Goal: Task Accomplishment & Management: Complete application form

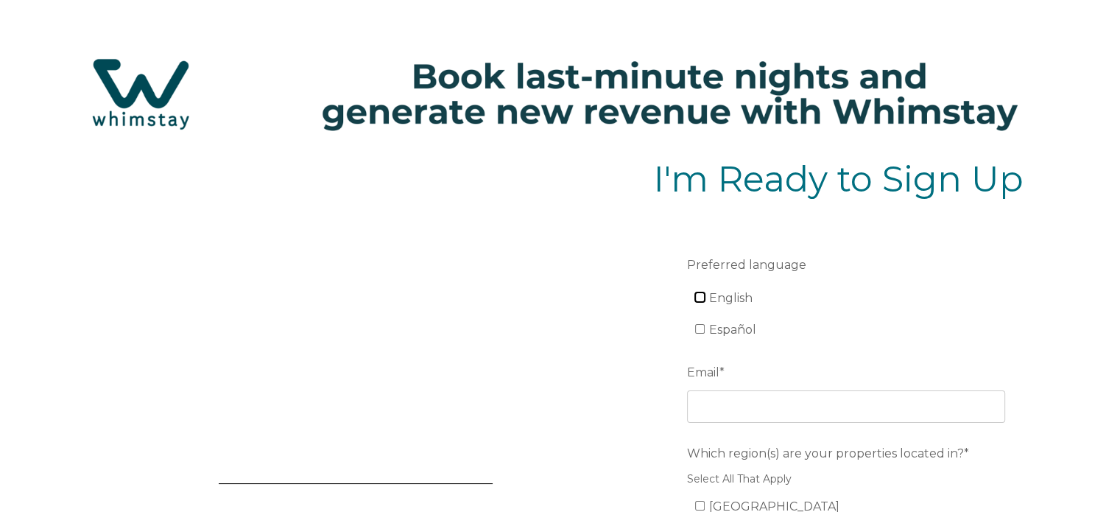
click at [698, 292] on input "English" at bounding box center [700, 297] width 10 height 10
checkbox input "true"
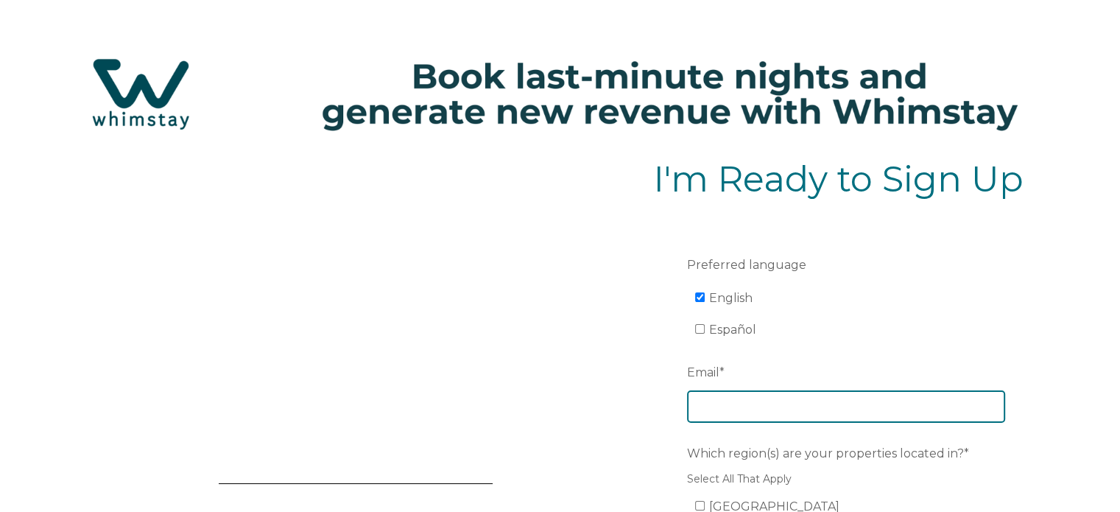
click at [719, 403] on input "Email *" at bounding box center [846, 406] width 318 height 32
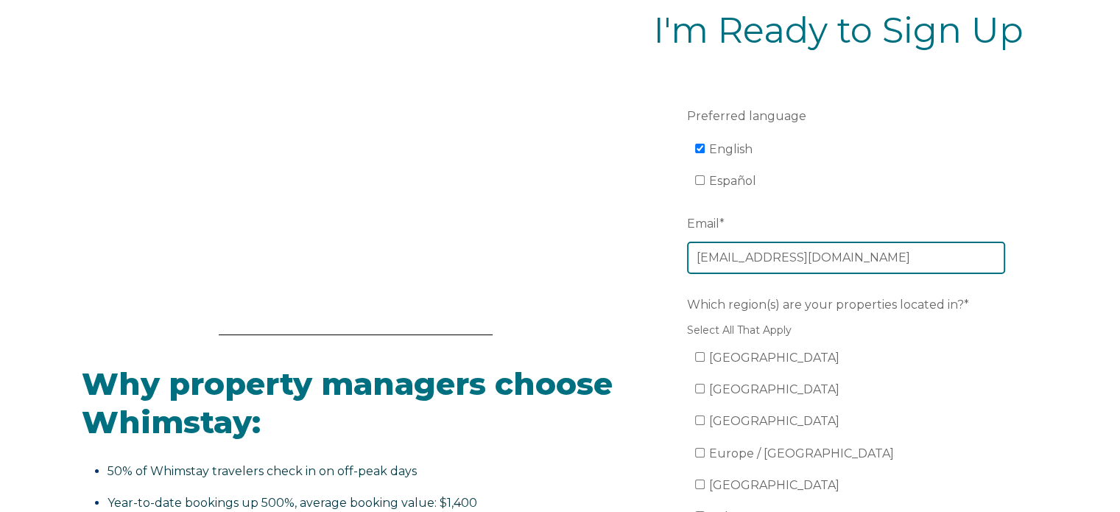
scroll to position [211, 0]
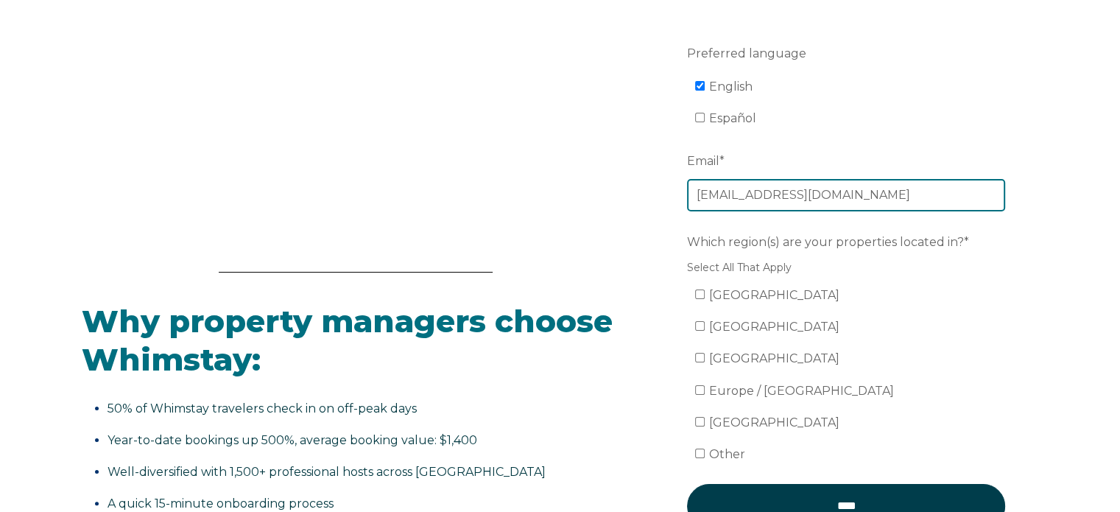
type input "[EMAIL_ADDRESS][DOMAIN_NAME]"
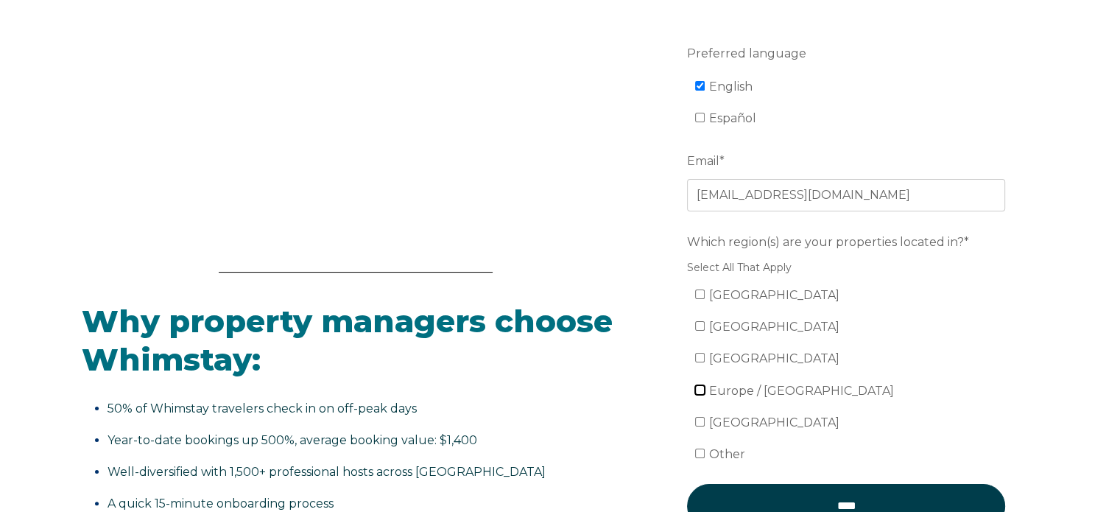
click at [703, 390] on input "Europe / [GEOGRAPHIC_DATA]" at bounding box center [700, 390] width 10 height 10
checkbox input "true"
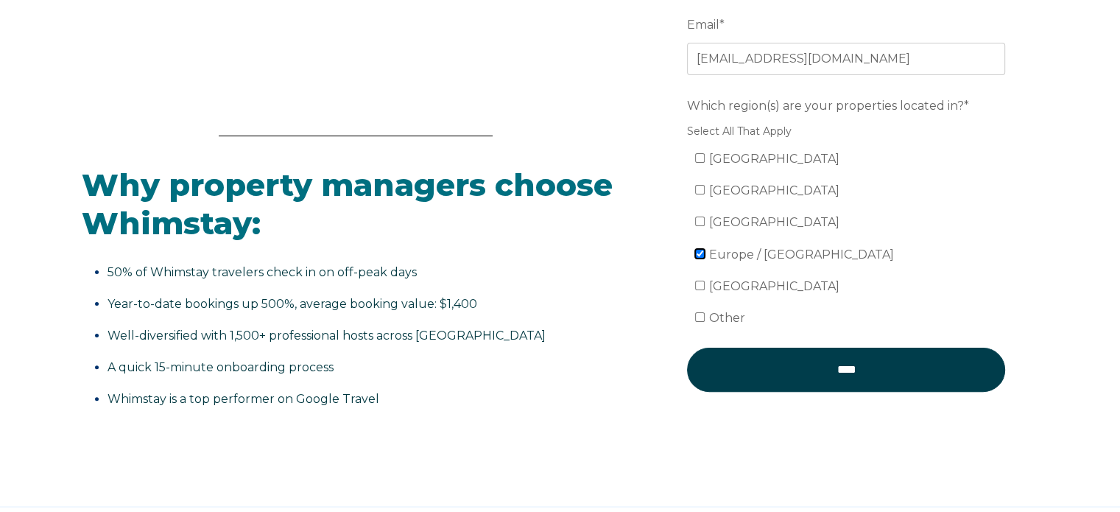
scroll to position [348, 0]
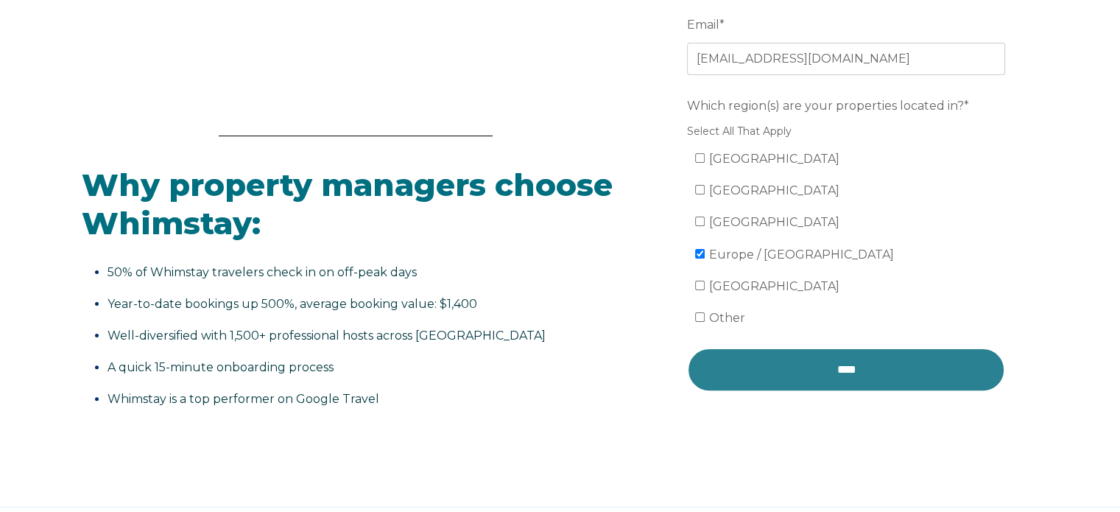
click at [812, 370] on input "****" at bounding box center [846, 370] width 318 height 44
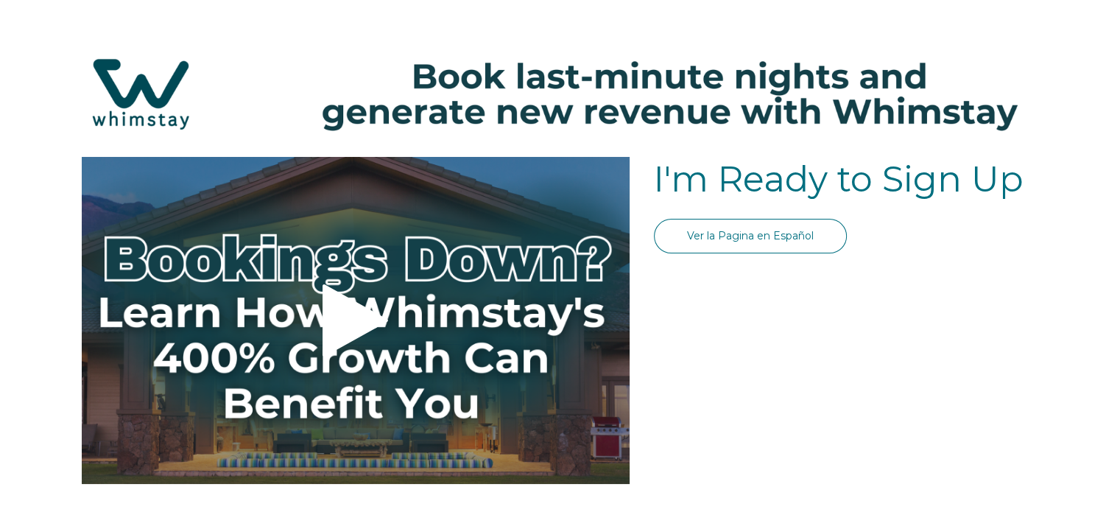
select select "GB"
select select "Standard"
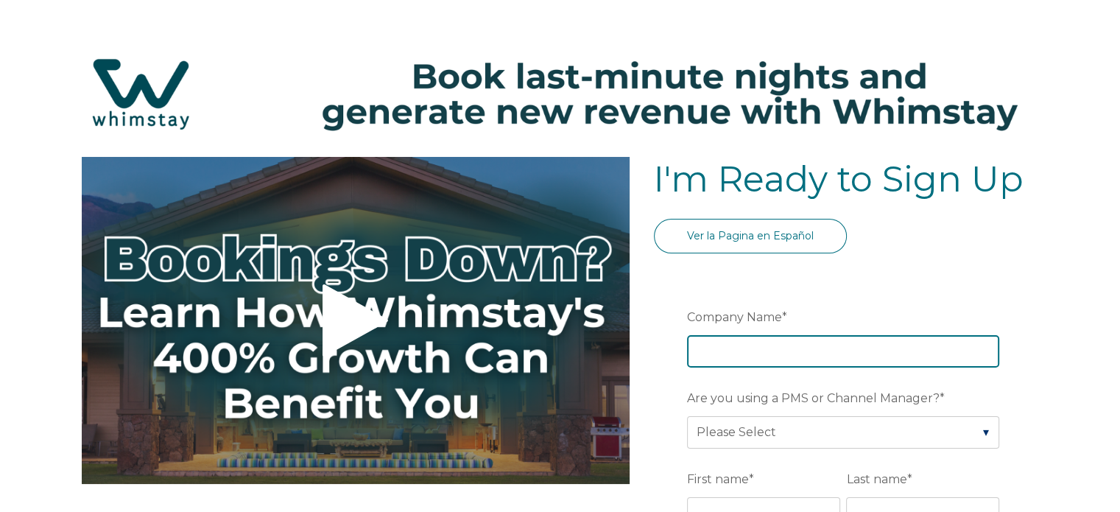
click at [725, 354] on input "Company Name *" at bounding box center [843, 351] width 312 height 32
type input "Grapnells Lodge"
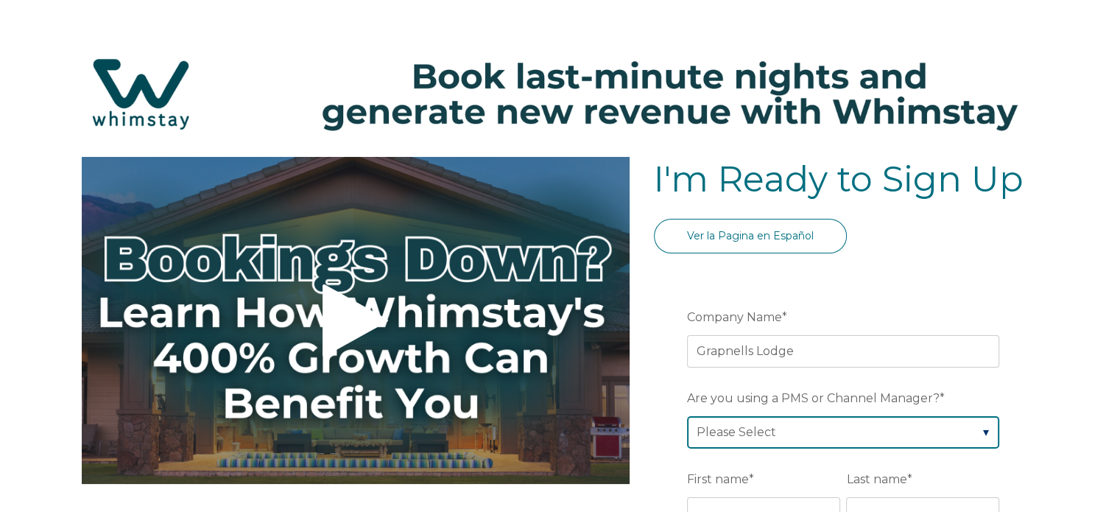
click at [813, 430] on select "Please Select Barefoot BookingPal Boost Brightside CiiRUS Escapia Guesty Hostaw…" at bounding box center [843, 432] width 312 height 32
select select "Hostfully"
click at [687, 416] on select "Please Select Barefoot BookingPal Boost Brightside CiiRUS Escapia Guesty Hostaw…" at bounding box center [843, 432] width 312 height 32
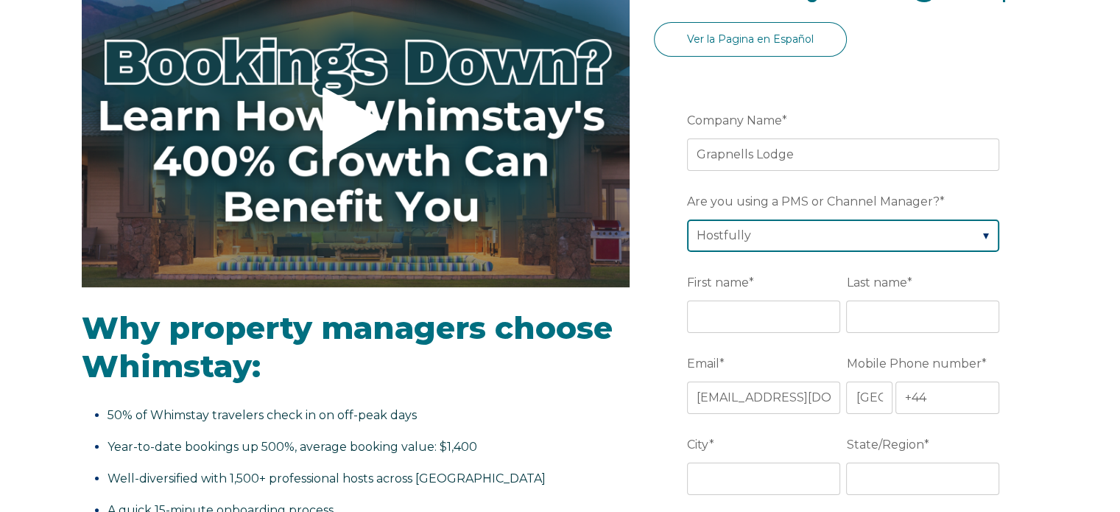
scroll to position [197, 0]
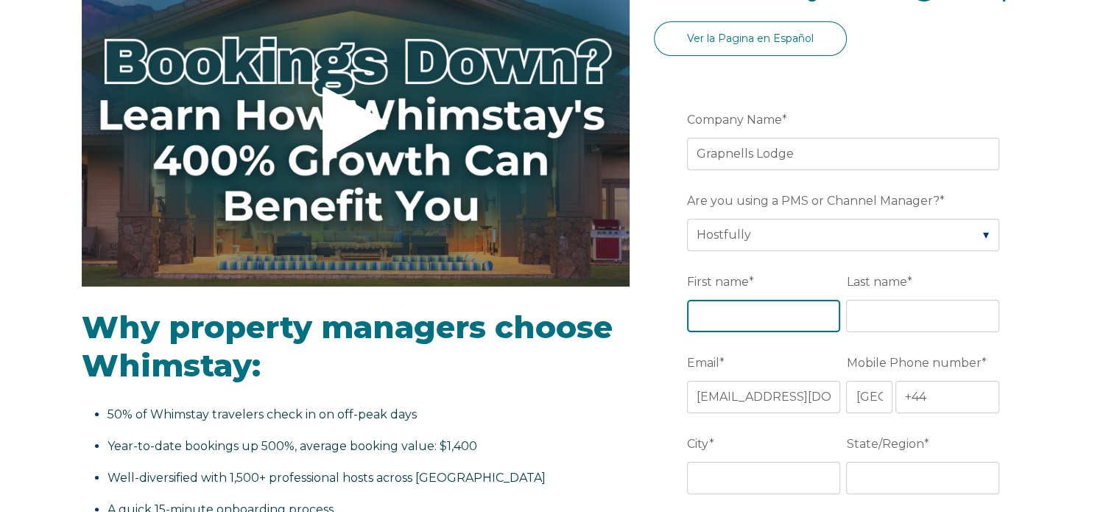
click at [726, 315] on input "First name *" at bounding box center [763, 316] width 153 height 32
type input "Jason"
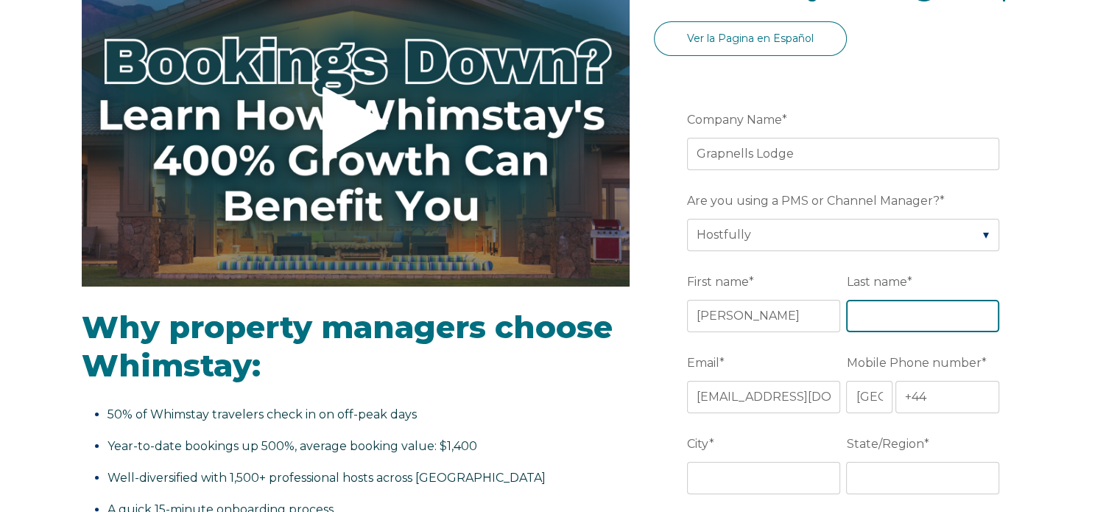
click at [904, 314] on input "Last name *" at bounding box center [922, 316] width 153 height 32
type input "Scarlett"
click at [884, 397] on select "* Afghanistan (‫افغانستان‬‎) Albania (Shqipëri) Algeria (‫الجزائر‬‎) American S…" at bounding box center [869, 397] width 46 height 32
click at [846, 381] on select "* Afghanistan (‫افغانستان‬‎) Albania (Shqipëri) Algeria (‫الجزائر‬‎) American S…" at bounding box center [869, 397] width 46 height 32
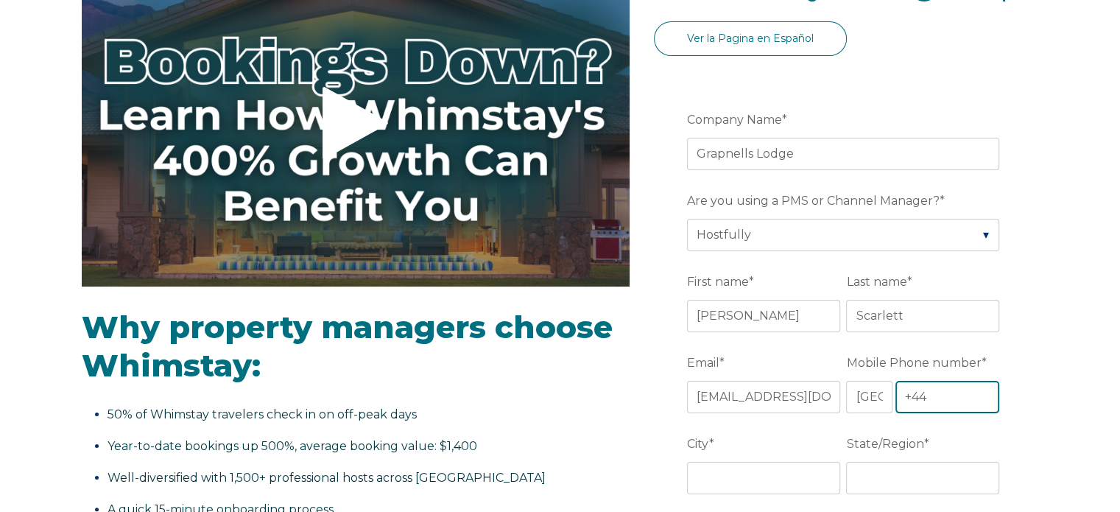
click at [932, 394] on input "+44" at bounding box center [948, 397] width 105 height 32
type input "+44 7786448702"
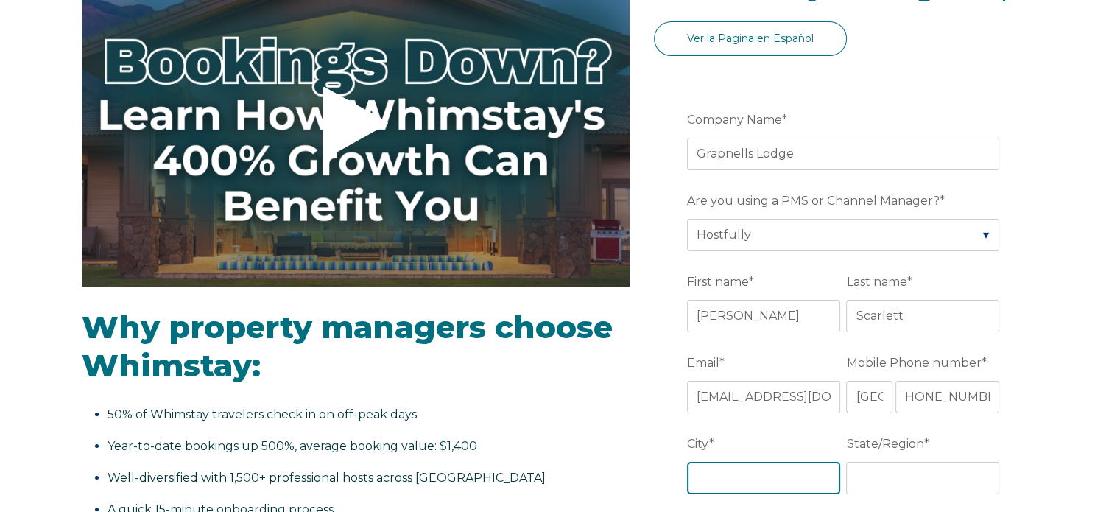
scroll to position [0, 0]
click at [770, 482] on input "City *" at bounding box center [763, 478] width 153 height 32
type input "Rochford"
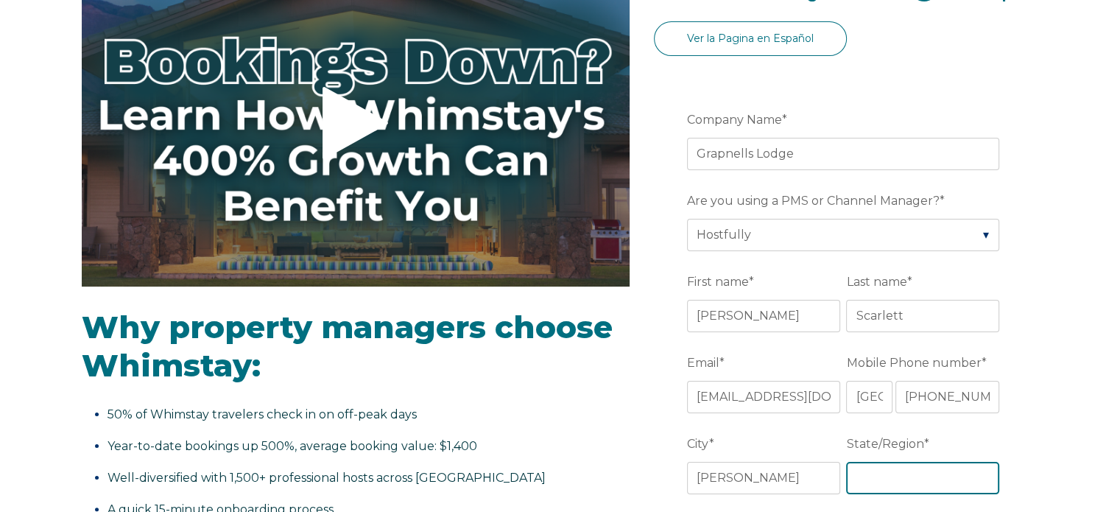
click at [881, 483] on input "State/Region *" at bounding box center [922, 478] width 153 height 32
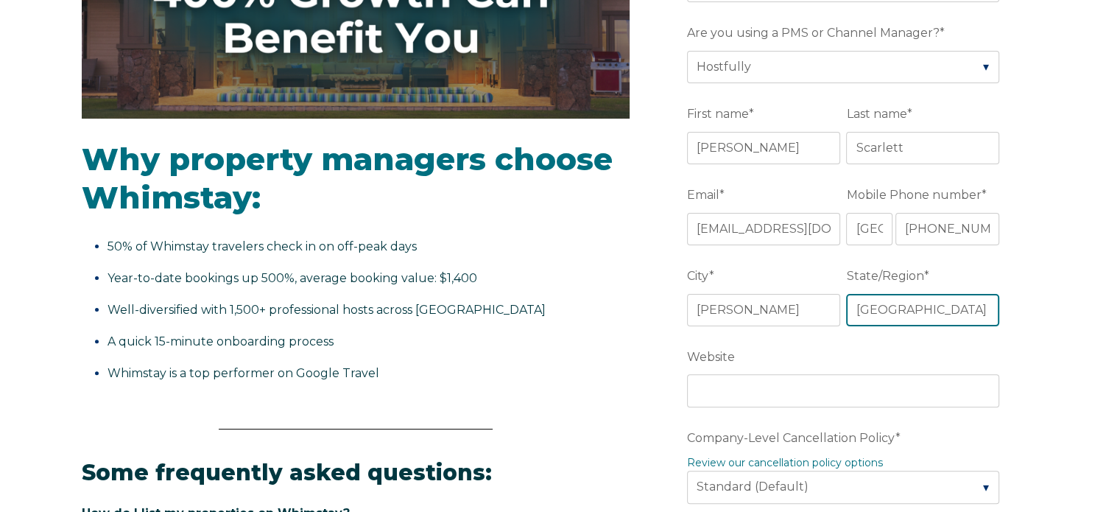
scroll to position [365, 0]
type input "Essex"
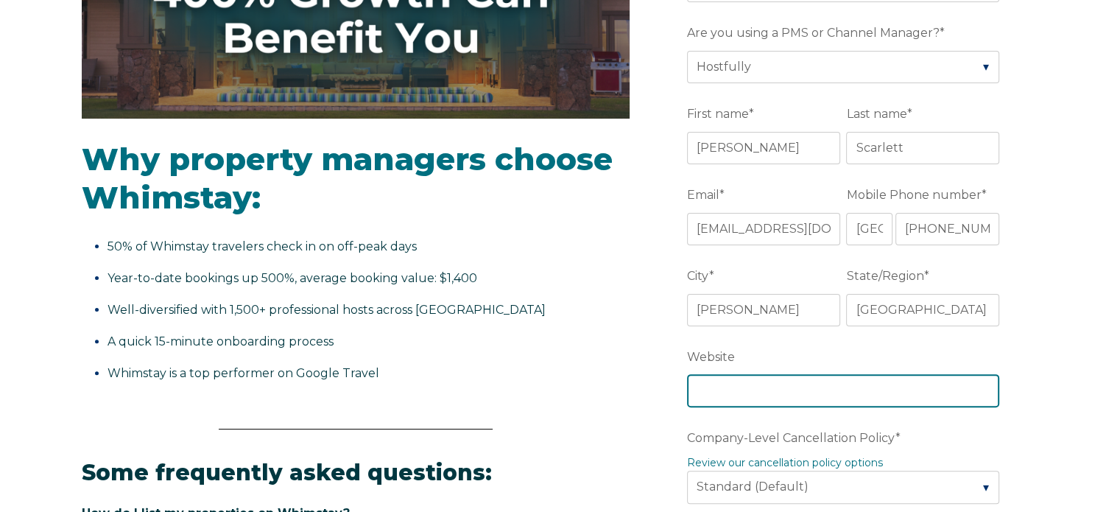
click at [757, 382] on input "Website" at bounding box center [843, 390] width 312 height 32
paste input "https://grapnells-lodge.co.uk/"
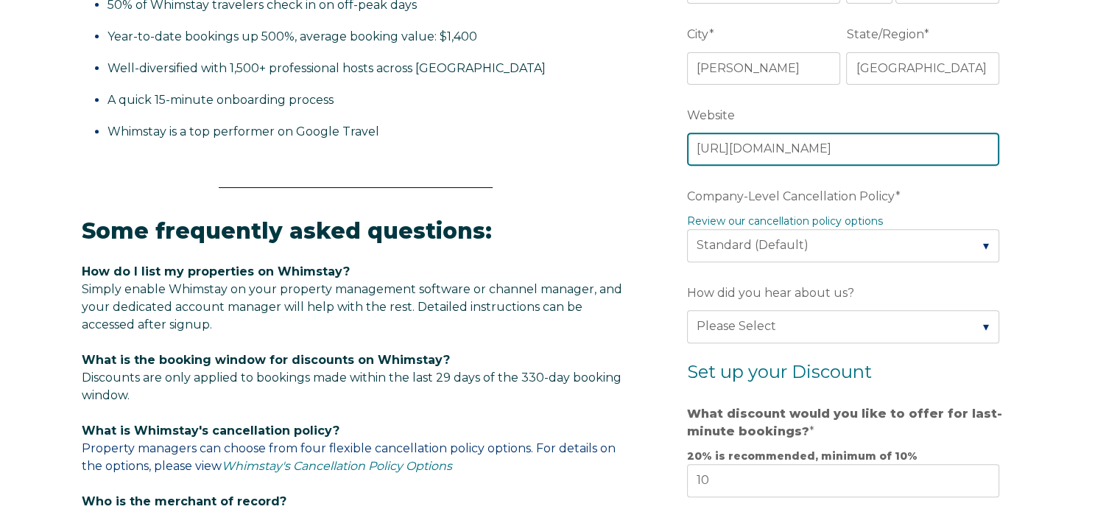
scroll to position [607, 0]
type input "https://grapnells-lodge.co.uk/"
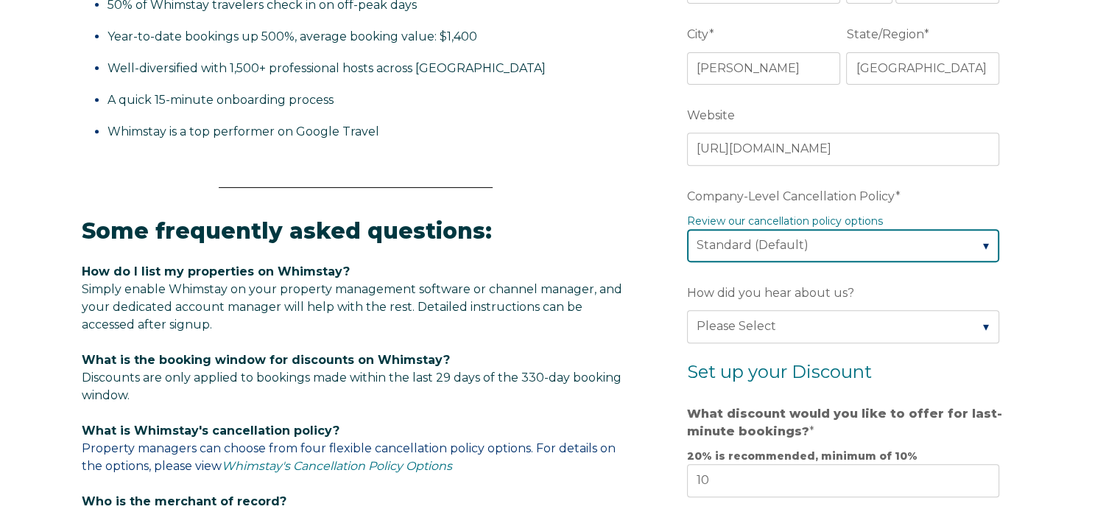
click at [983, 242] on select "Please Select Partial Standard (Default) Moderate Strict" at bounding box center [843, 245] width 312 height 32
click at [982, 244] on select "Please Select Partial Standard (Default) Moderate Strict" at bounding box center [843, 245] width 312 height 32
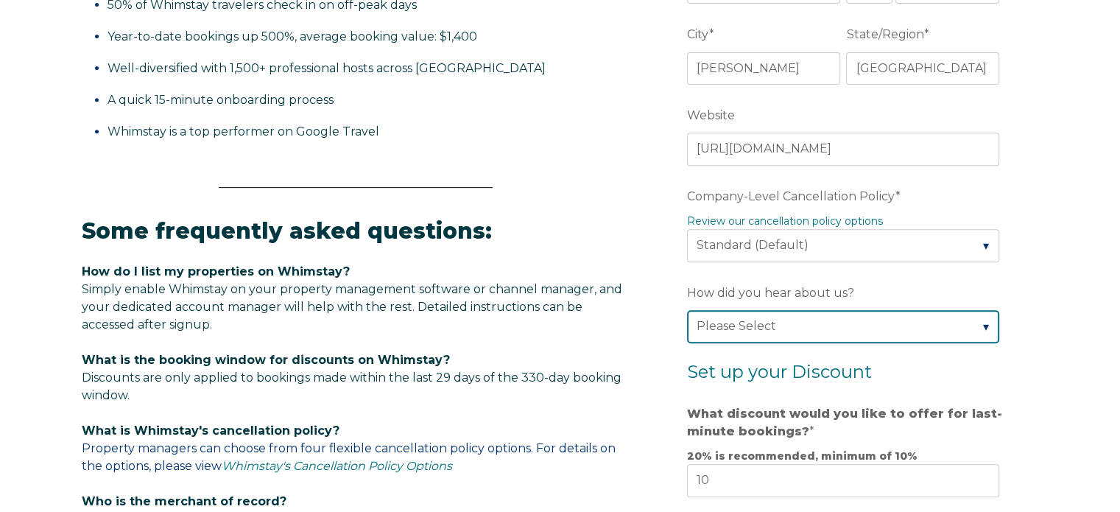
click at [932, 329] on select "Please Select Found Whimstay through a Google search Direct outreach from a Whi…" at bounding box center [843, 326] width 312 height 32
select select "Other"
click at [687, 310] on select "Please Select Found Whimstay through a Google search Direct outreach from a Whi…" at bounding box center [843, 326] width 312 height 32
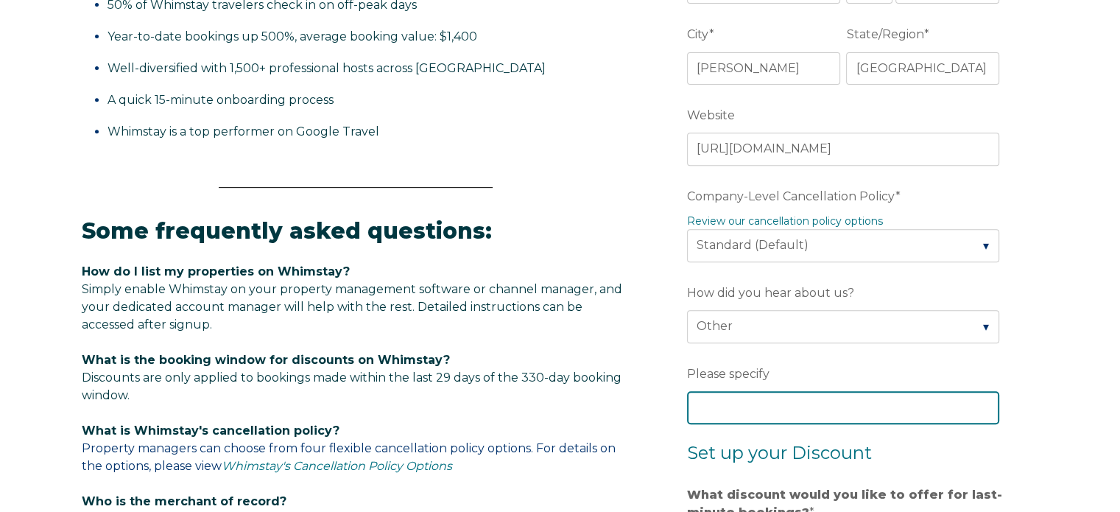
click at [757, 411] on input "Please specify" at bounding box center [843, 407] width 312 height 32
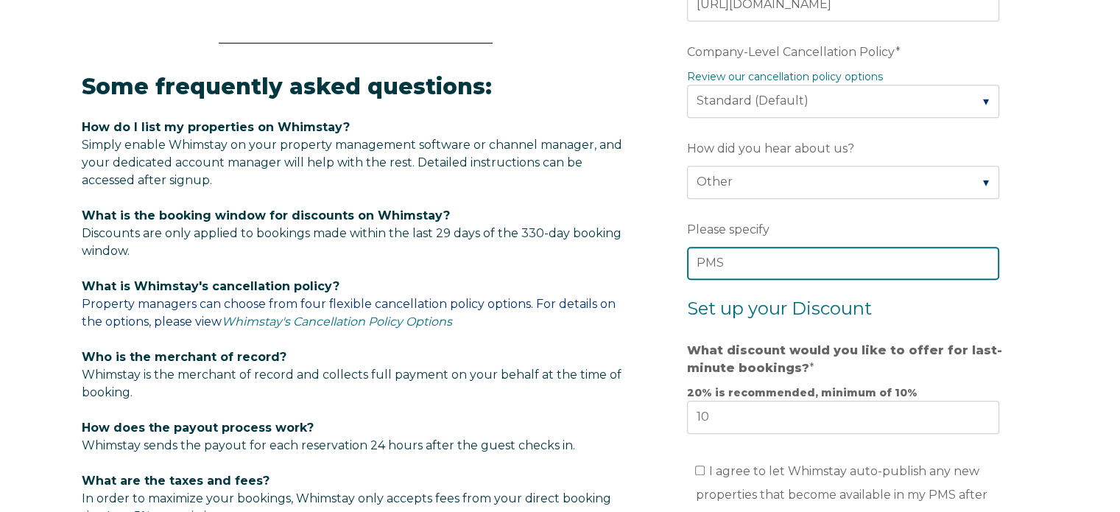
scroll to position [751, 0]
type input "PMS"
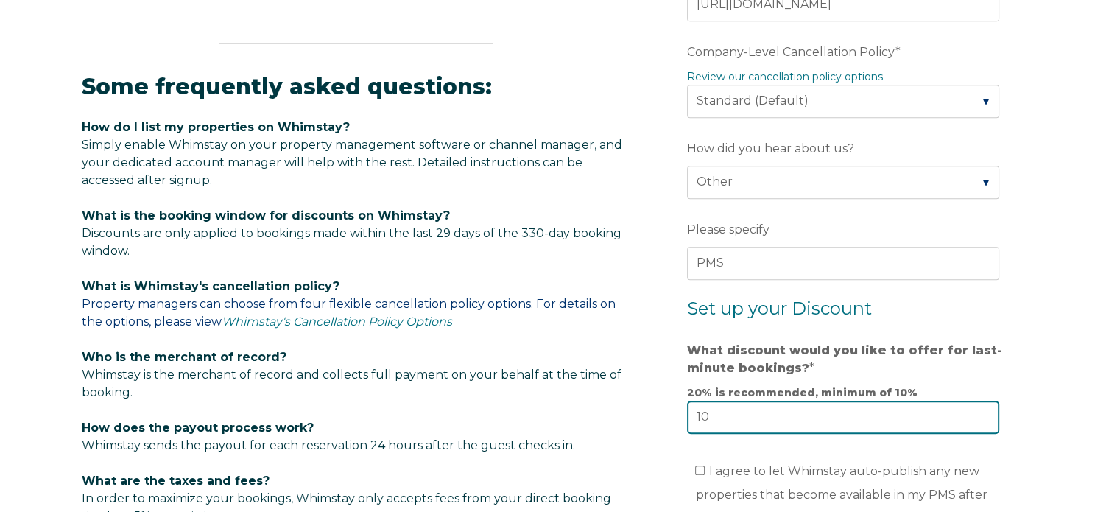
drag, startPoint x: 702, startPoint y: 414, endPoint x: 712, endPoint y: 412, distance: 10.5
click at [712, 412] on input "10" at bounding box center [843, 417] width 312 height 32
type input "15"
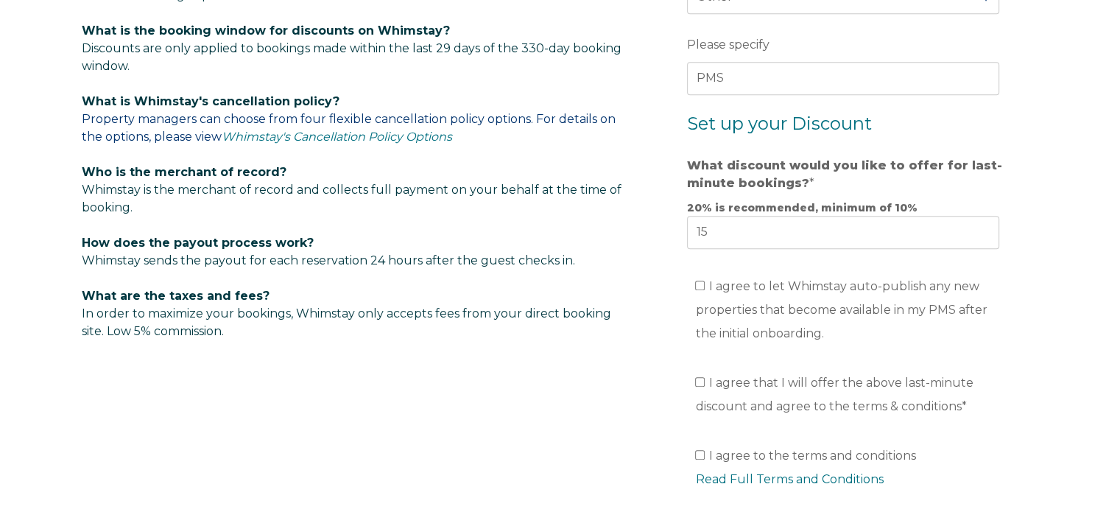
scroll to position [937, 0]
click at [704, 283] on input "I agree to let Whimstay auto-publish any new properties that become available i…" at bounding box center [700, 285] width 10 height 10
checkbox input "true"
click at [701, 379] on input "I agree that I will offer the above last-minute discount and agree to the terms…" at bounding box center [700, 381] width 10 height 10
checkbox input "true"
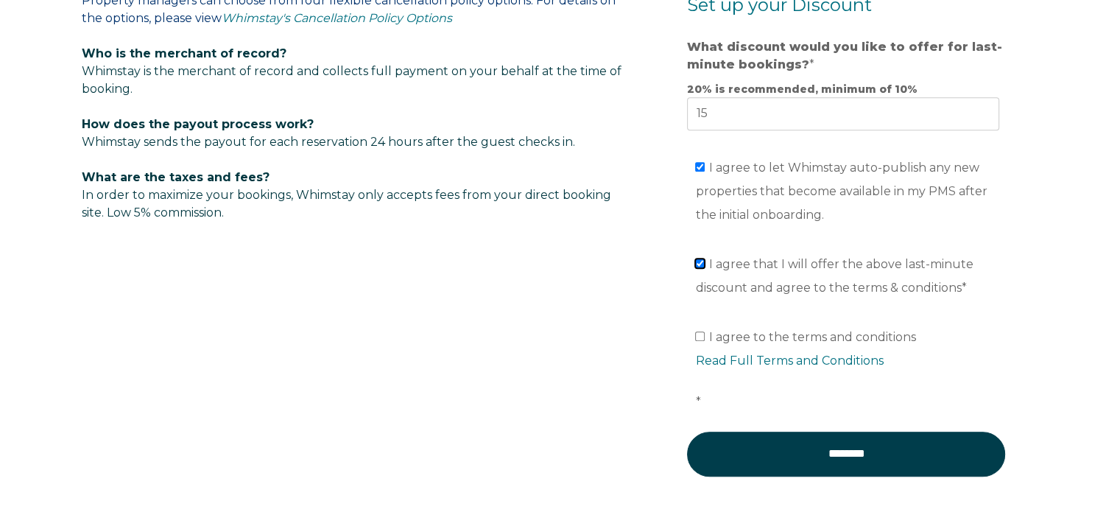
scroll to position [1080, 0]
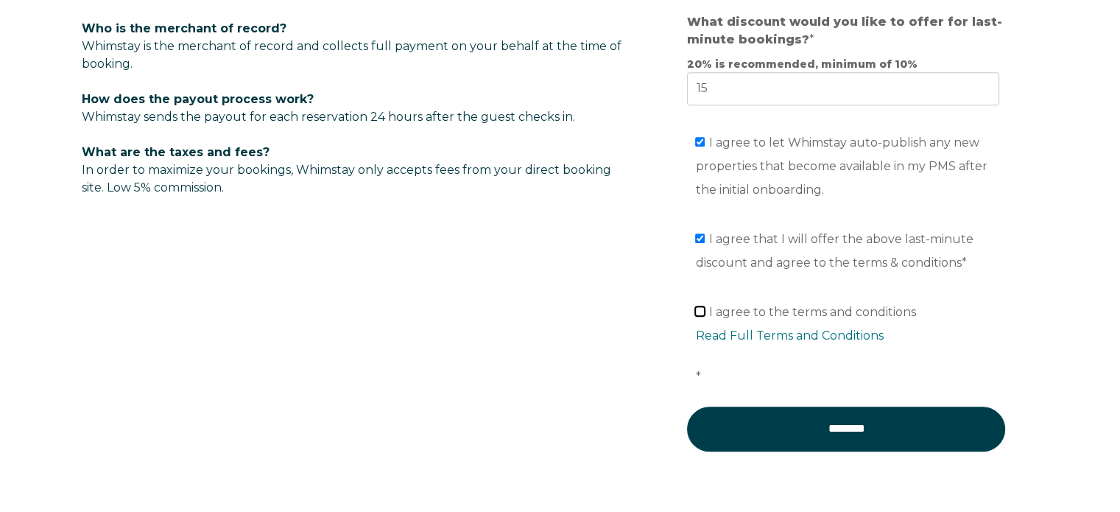
click at [701, 306] on input "I agree to the terms and conditions Read Full Terms and Conditions *" at bounding box center [700, 311] width 10 height 10
checkbox input "true"
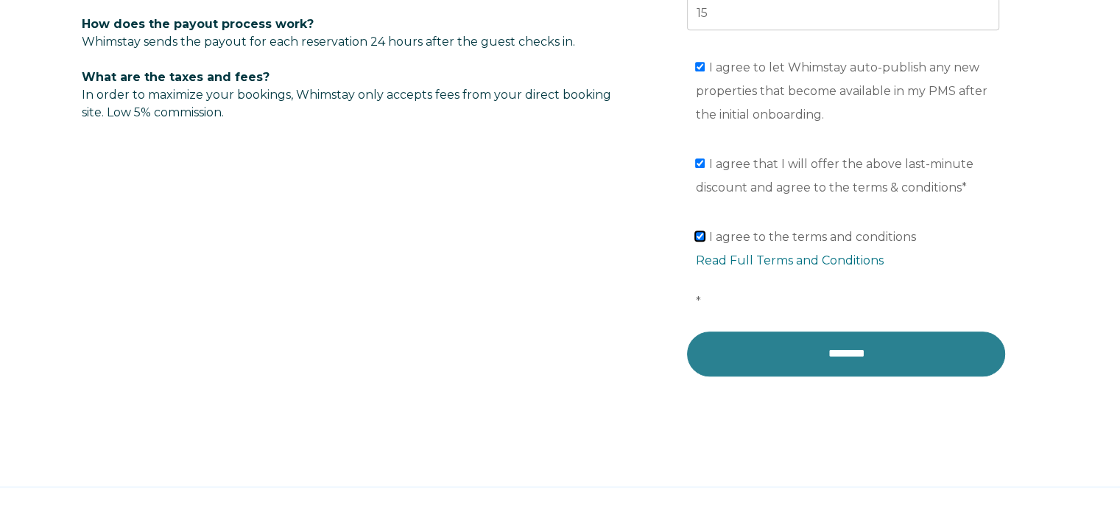
scroll to position [1211, 0]
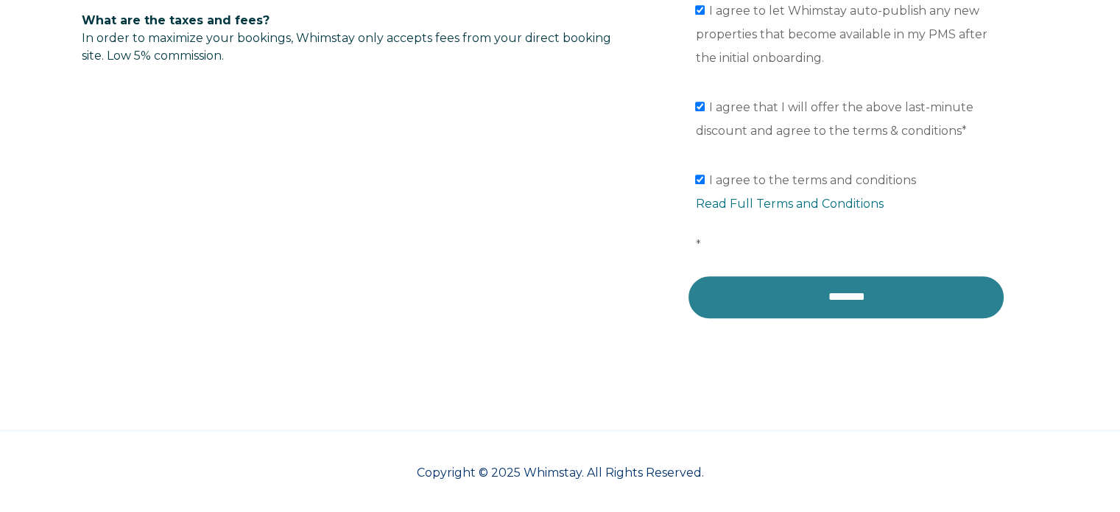
click at [885, 297] on input "********" at bounding box center [846, 297] width 318 height 44
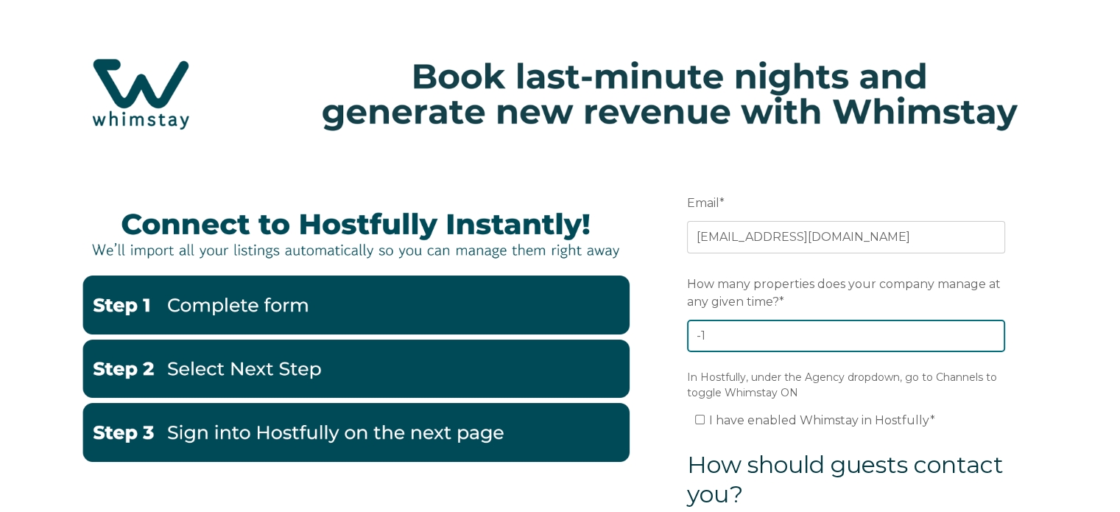
click at [990, 341] on input "-1" at bounding box center [846, 336] width 318 height 32
click at [990, 339] on input "-2" at bounding box center [846, 336] width 318 height 32
click at [990, 339] on input "-3" at bounding box center [846, 336] width 318 height 32
click at [992, 328] on input "-2" at bounding box center [846, 336] width 318 height 32
click at [992, 328] on input "-1" at bounding box center [846, 336] width 318 height 32
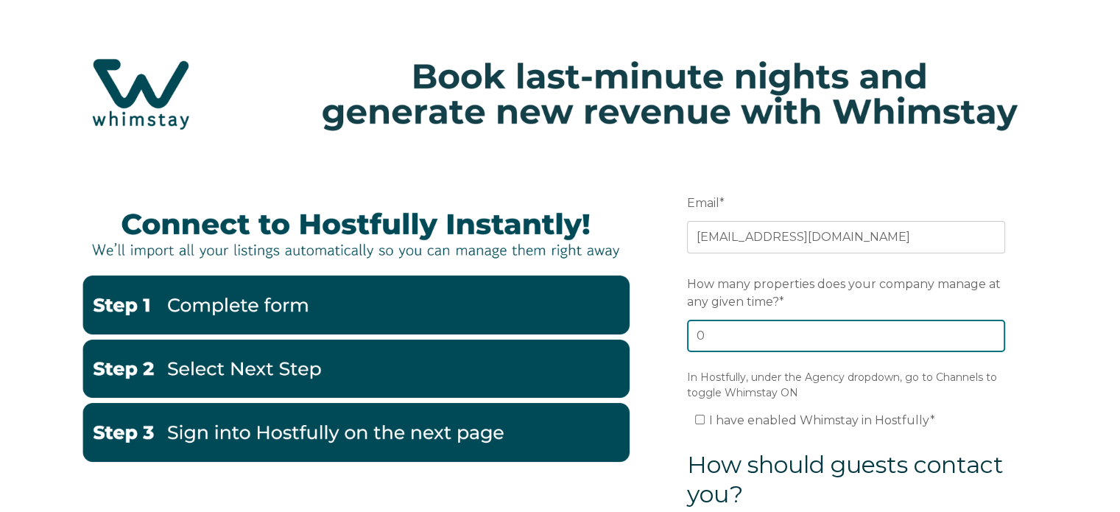
click at [992, 328] on input "0" at bounding box center [846, 336] width 318 height 32
click at [992, 328] on input "1" at bounding box center [846, 336] width 318 height 32
click at [992, 328] on input "2" at bounding box center [846, 336] width 318 height 32
type input "3"
click at [992, 328] on input "3" at bounding box center [846, 336] width 318 height 32
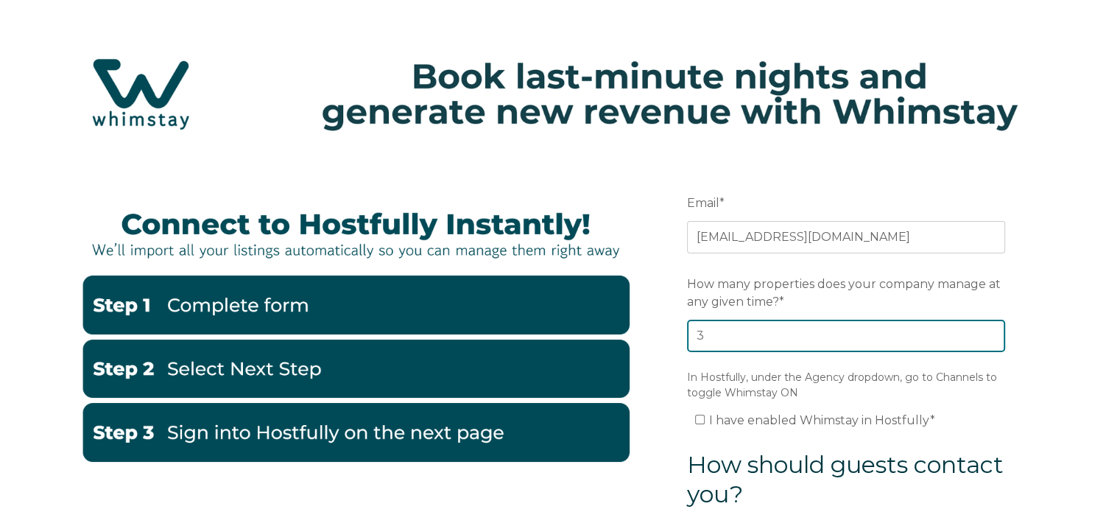
scroll to position [84, 0]
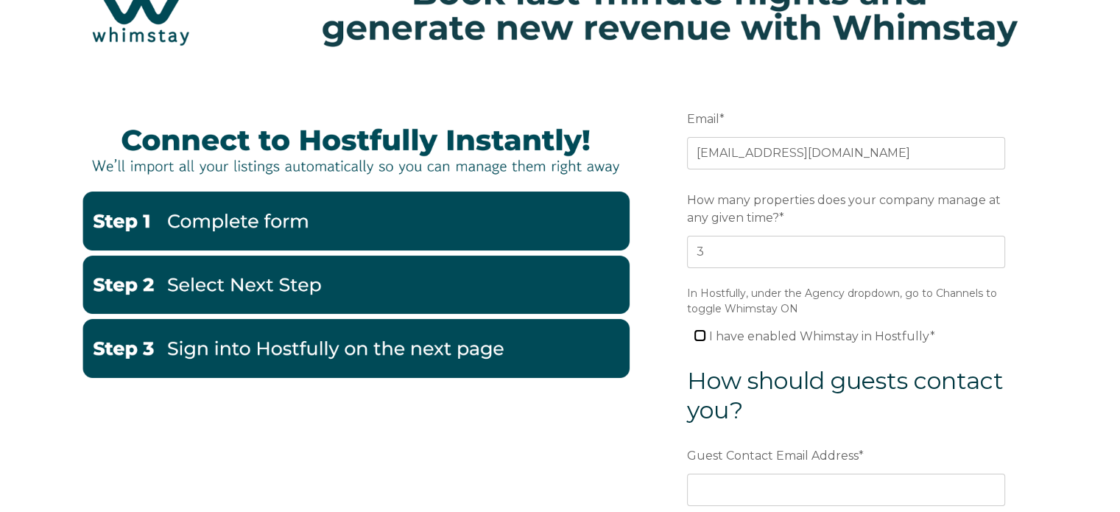
click at [700, 334] on input "I have enabled Whimstay in Hostfully *" at bounding box center [700, 336] width 10 height 10
checkbox input "true"
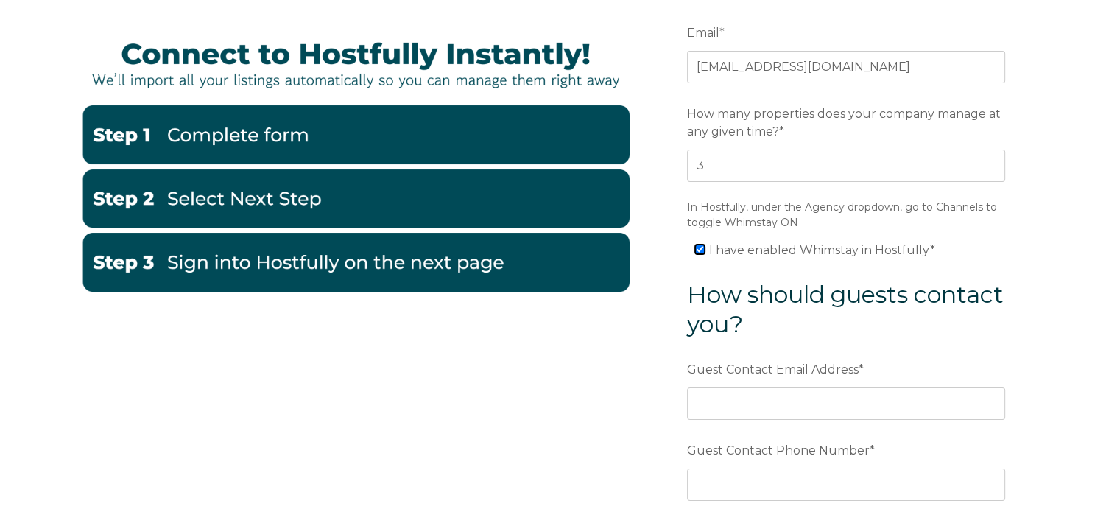
scroll to position [178, 0]
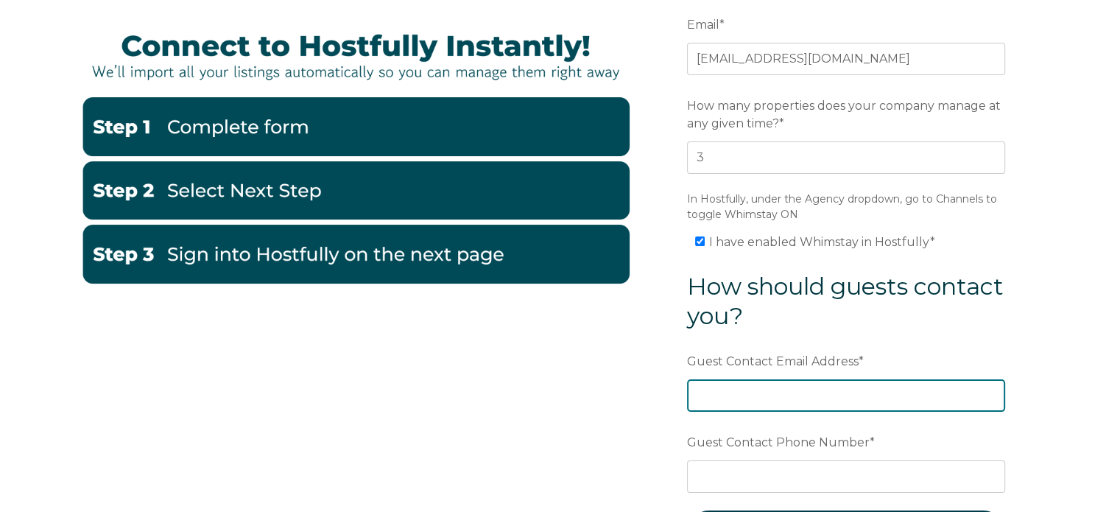
click at [725, 401] on input "Guest Contact Email Address *" at bounding box center [846, 395] width 318 height 32
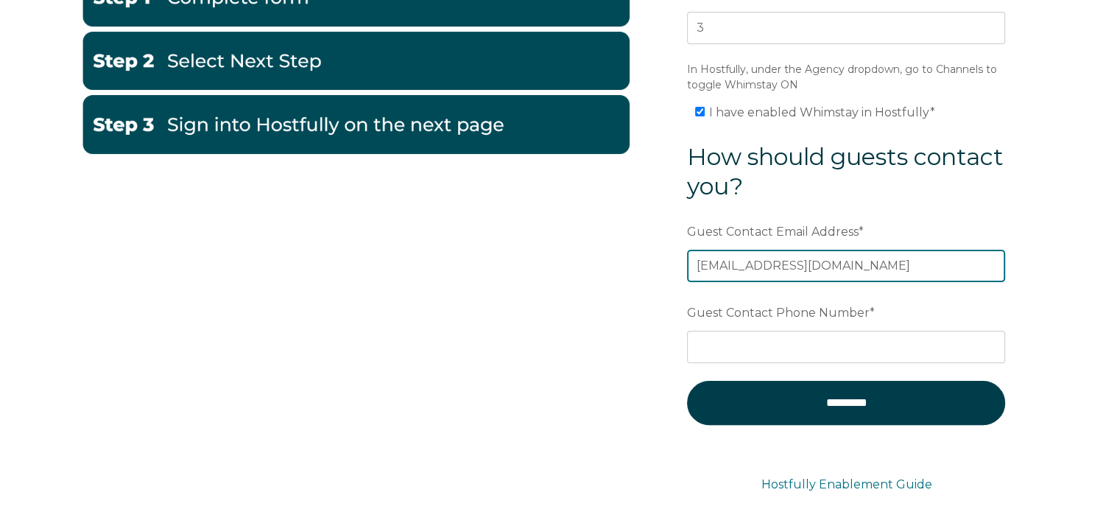
scroll to position [309, 0]
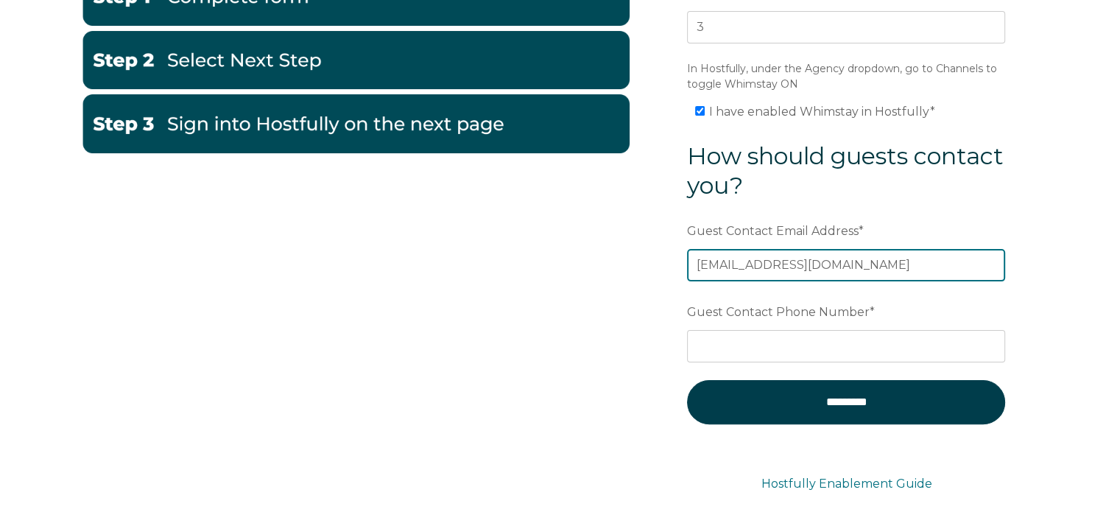
type input "[EMAIL_ADDRESS][DOMAIN_NAME]"
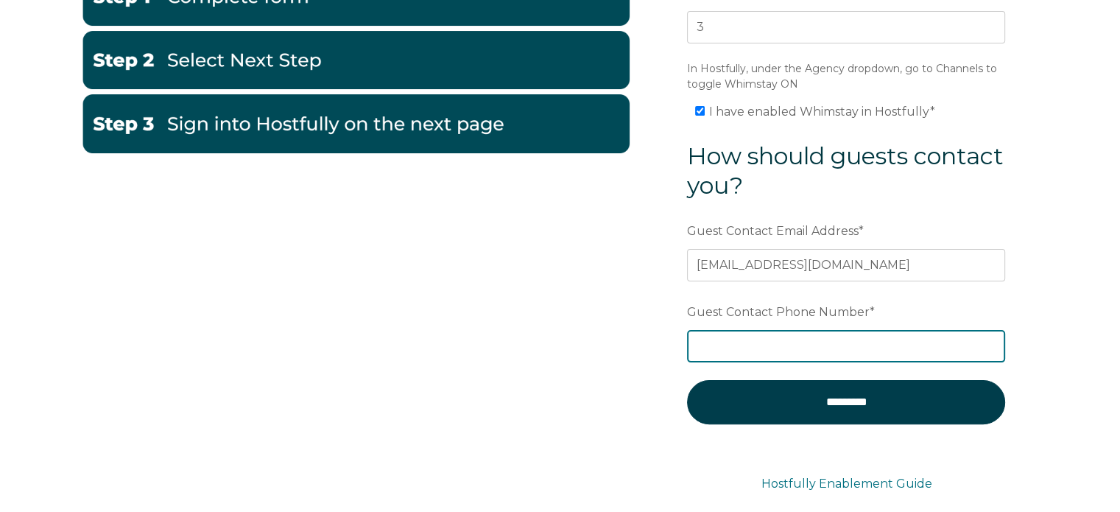
click at [736, 356] on input "Guest Contact Phone Number *" at bounding box center [846, 346] width 318 height 32
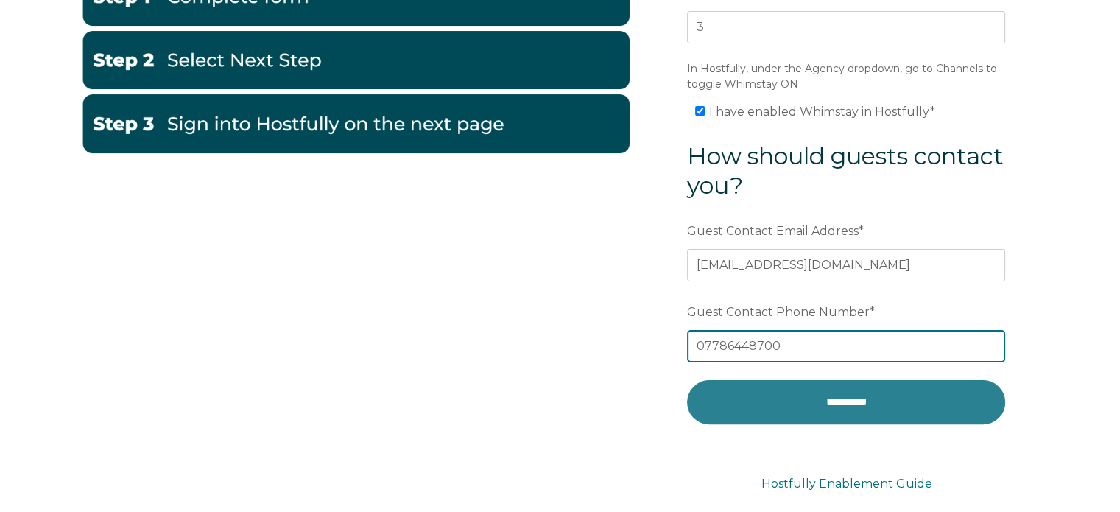
type input "07786448700"
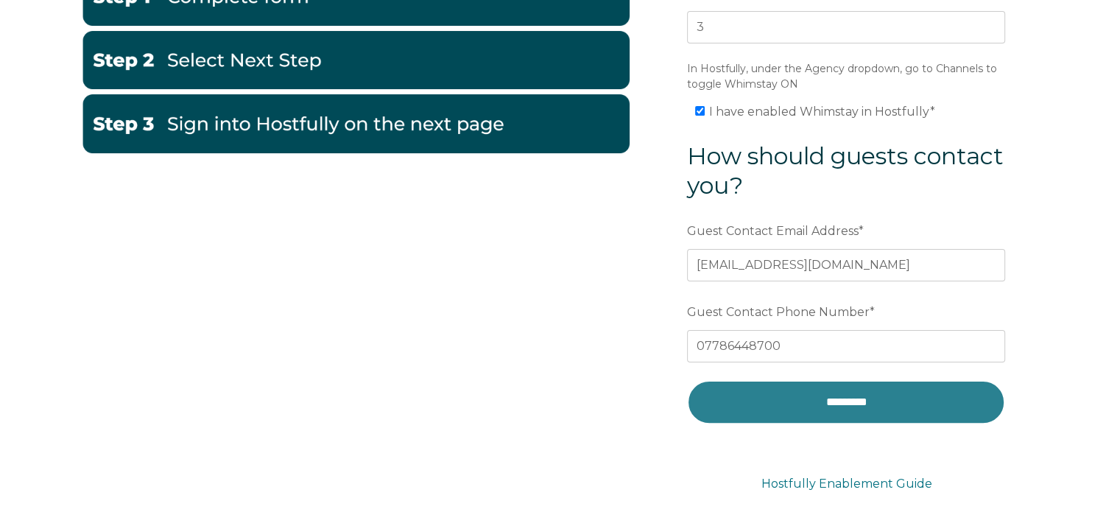
click at [803, 397] on input "*********" at bounding box center [846, 402] width 318 height 44
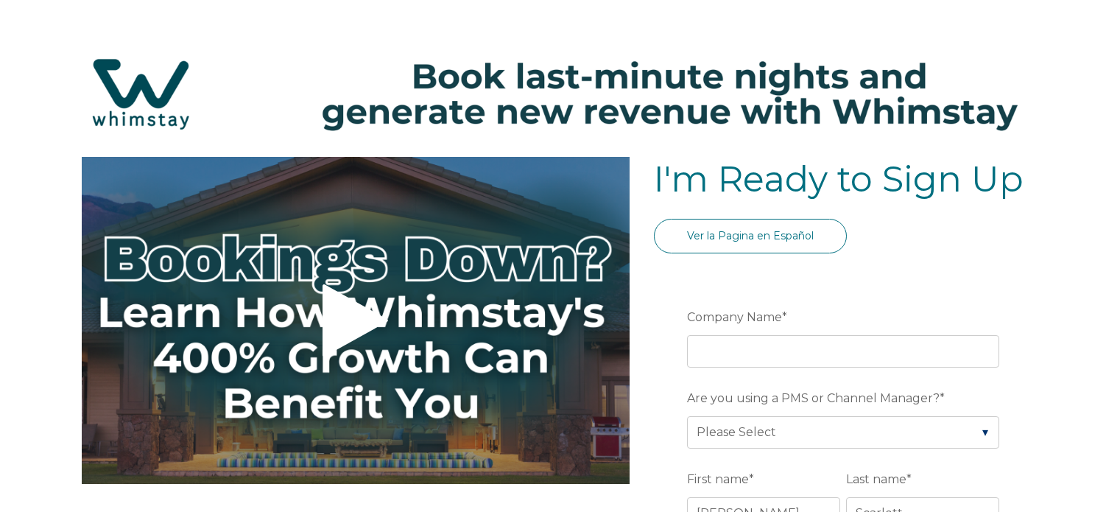
select select "GB"
select select "Standard"
